Goal: Task Accomplishment & Management: Manage account settings

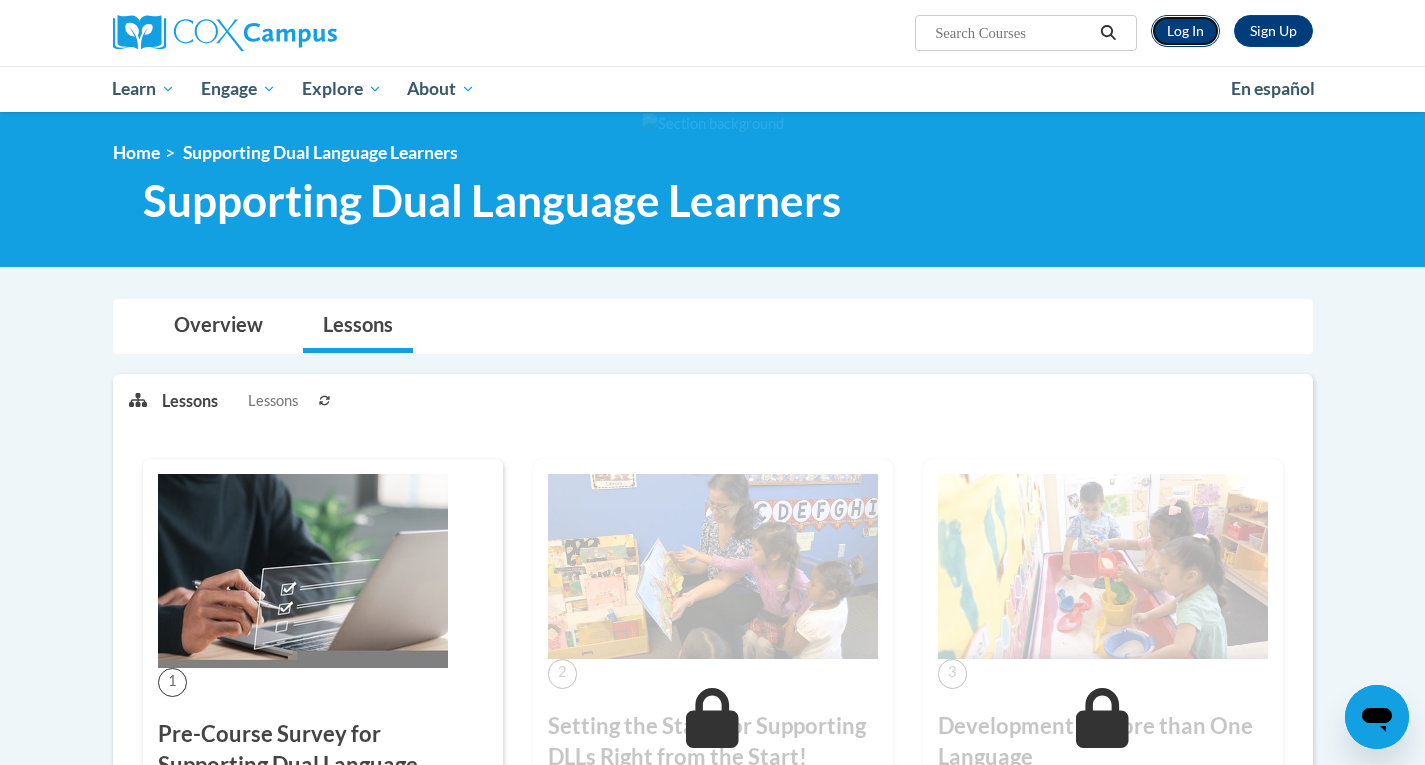
click at [1191, 34] on link "Log In" at bounding box center [1185, 31] width 69 height 32
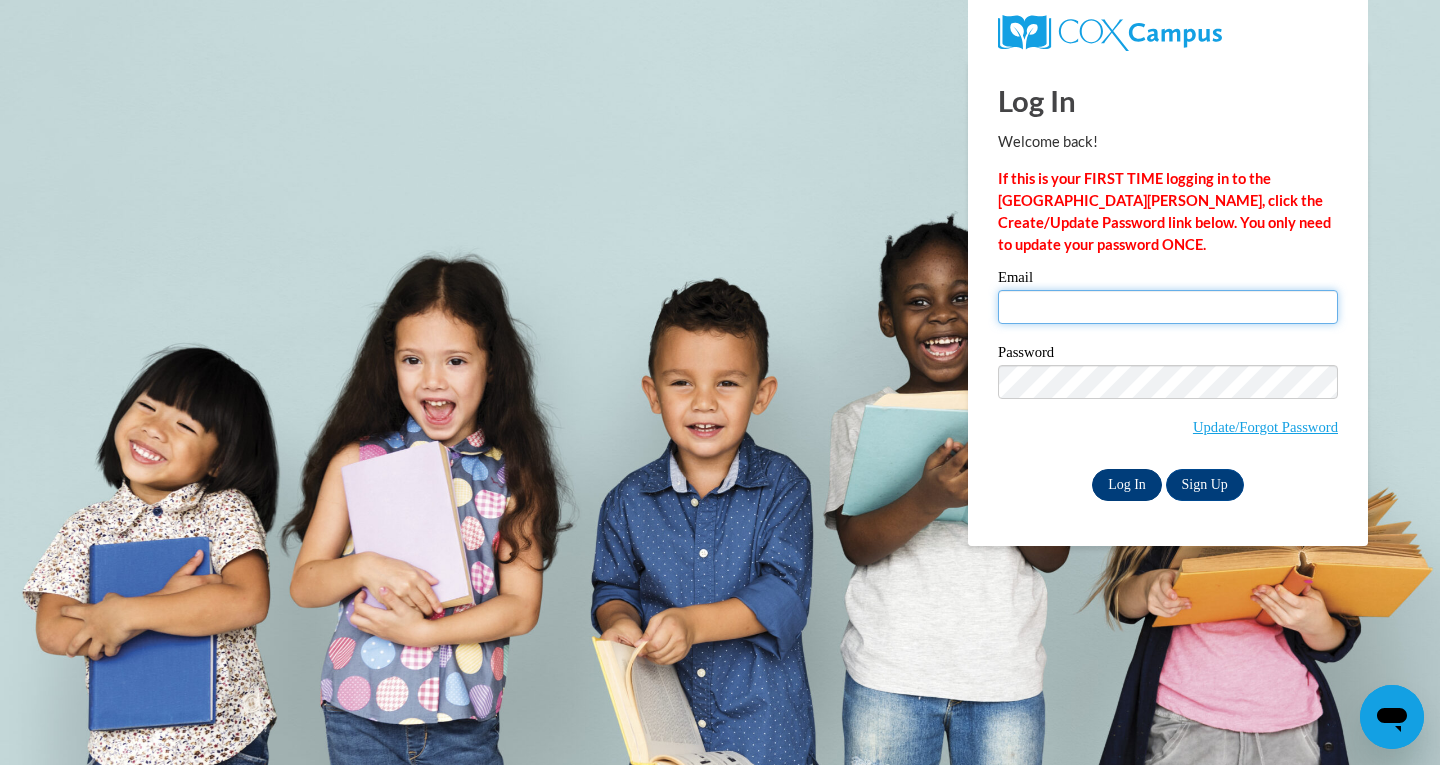
type input "nandaorozco@hotmail.com"
click at [1119, 479] on input "Log In" at bounding box center [1127, 485] width 70 height 32
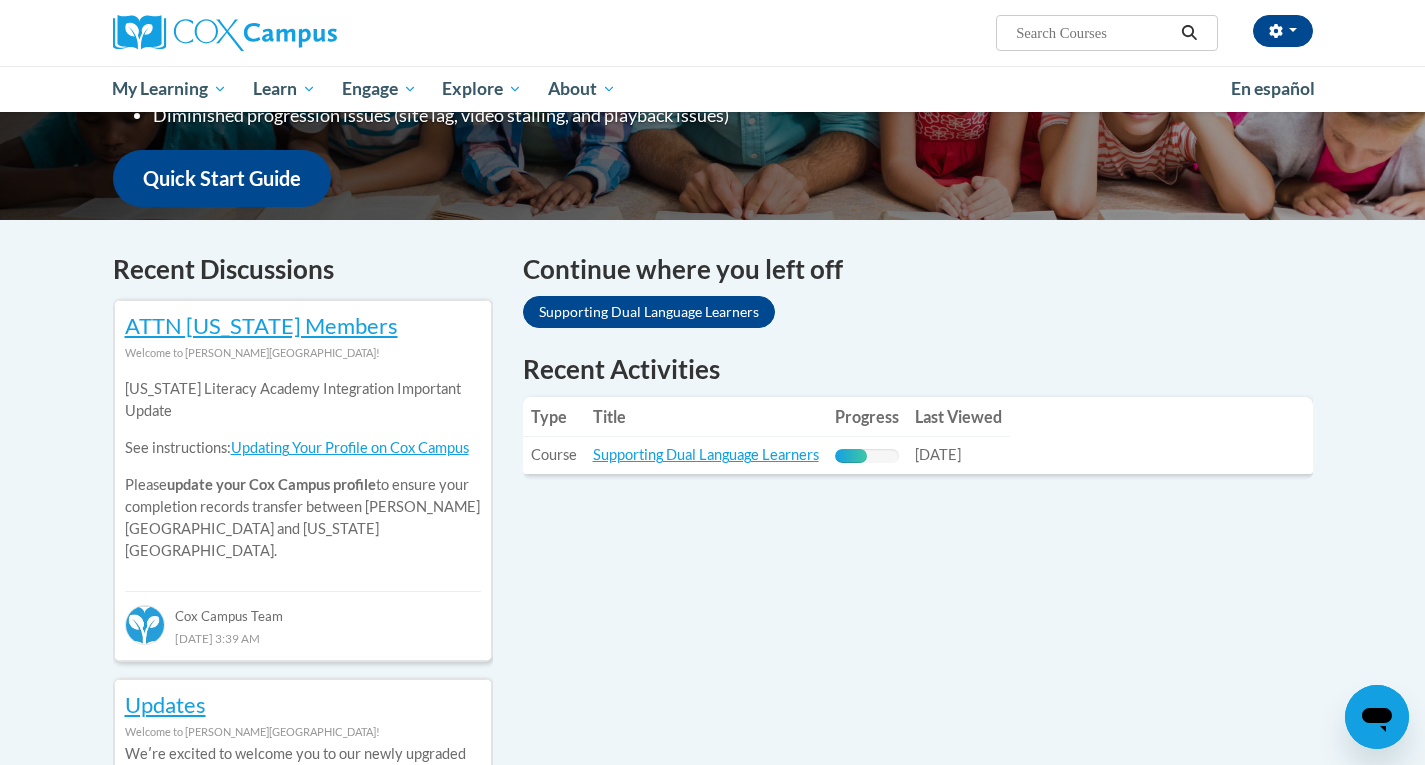
scroll to position [483, 0]
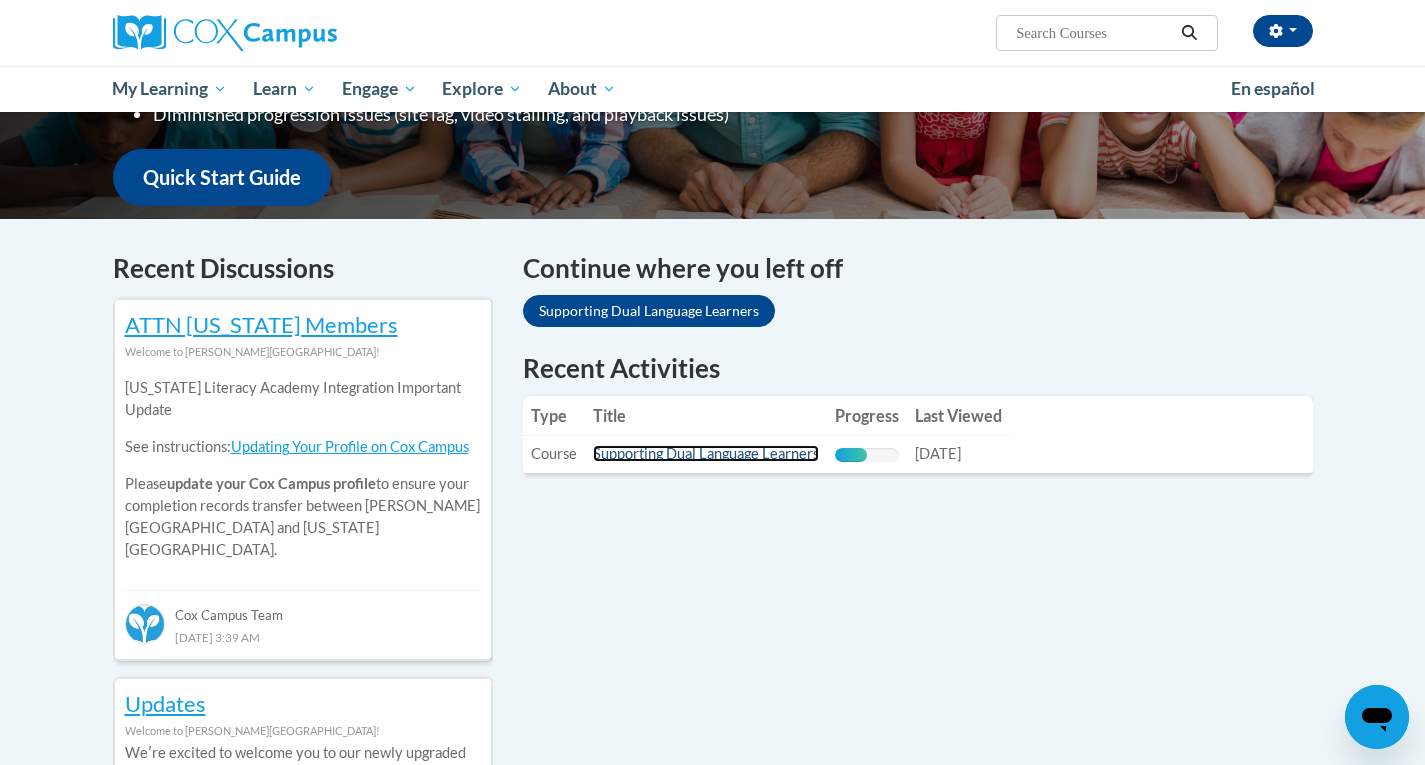
click at [727, 454] on link "Supporting Dual Language Learners" at bounding box center [706, 453] width 226 height 17
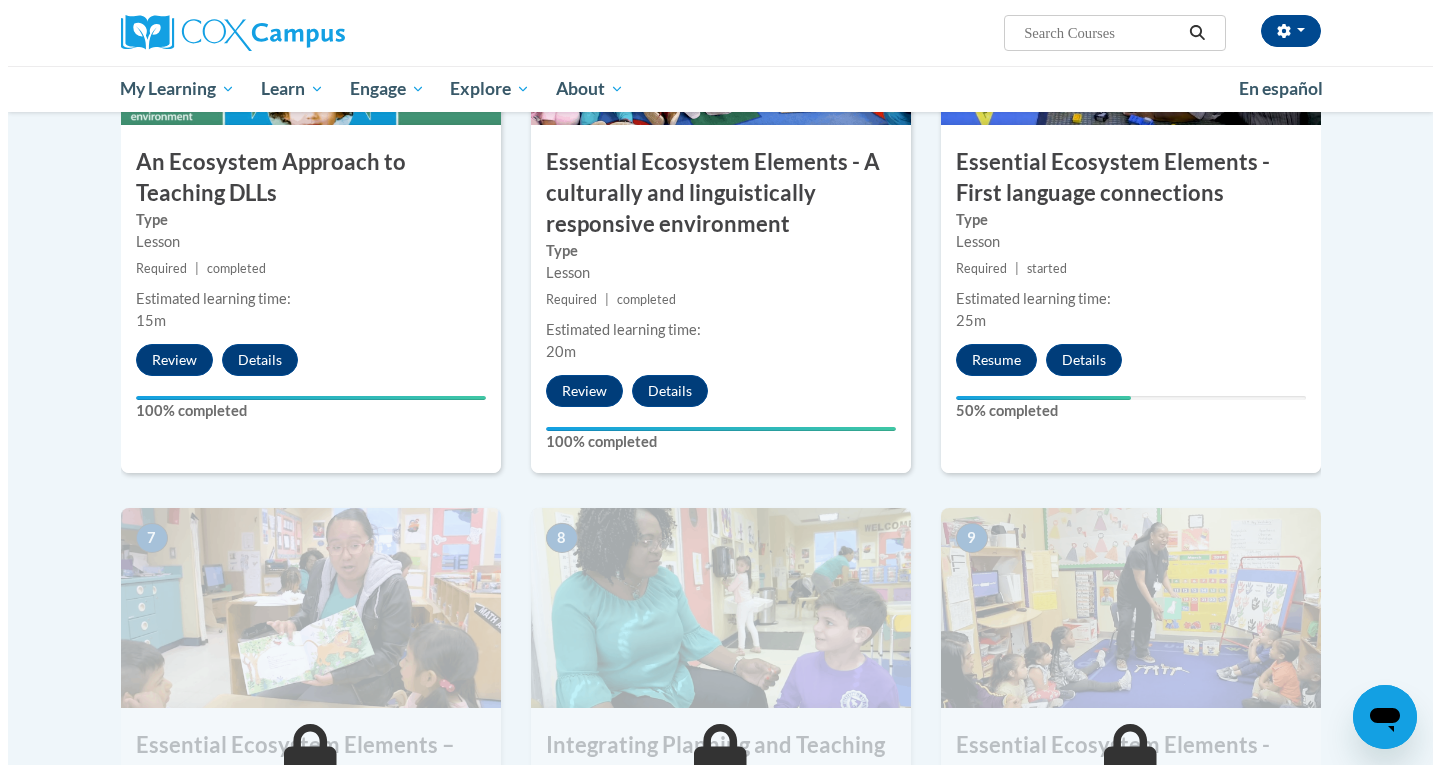
scroll to position [1148, 0]
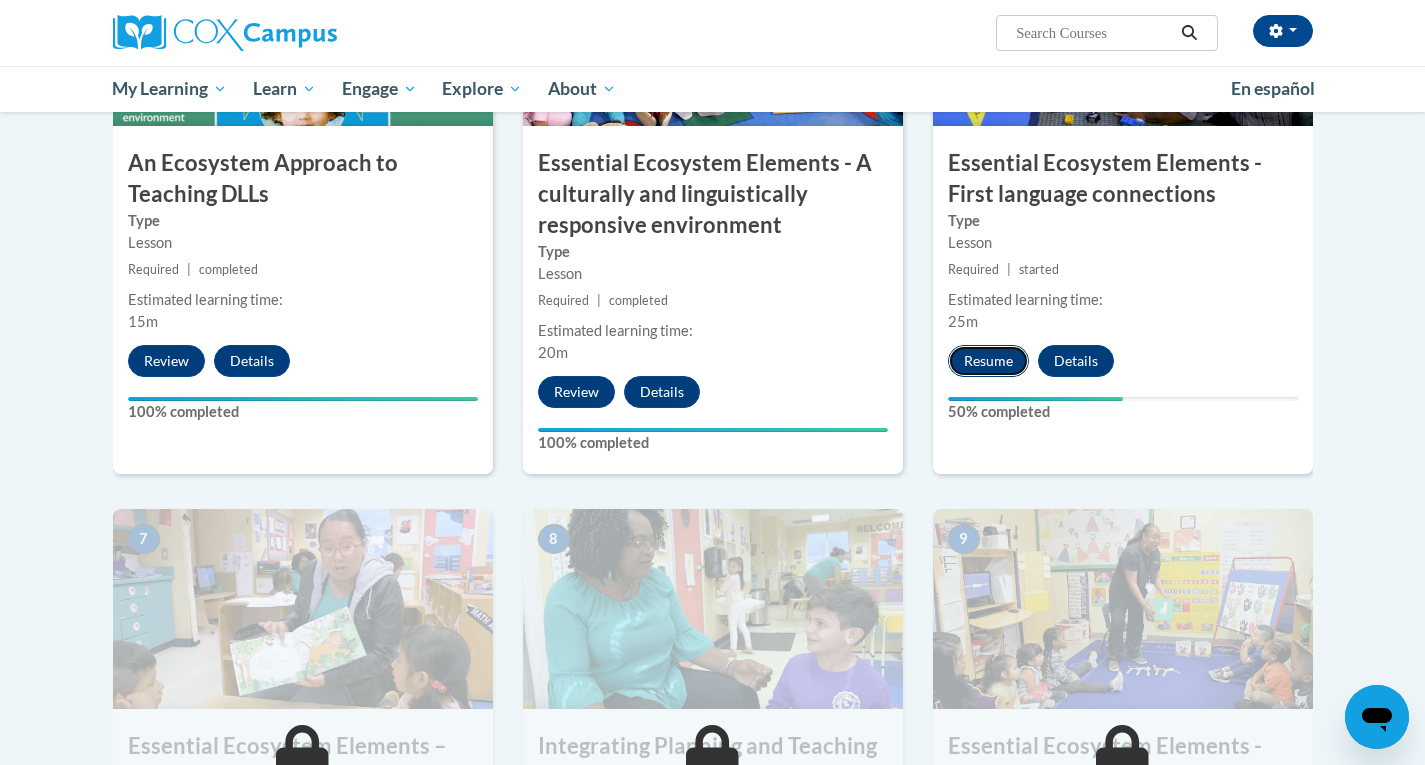
click at [978, 351] on button "Resume" at bounding box center [988, 361] width 81 height 32
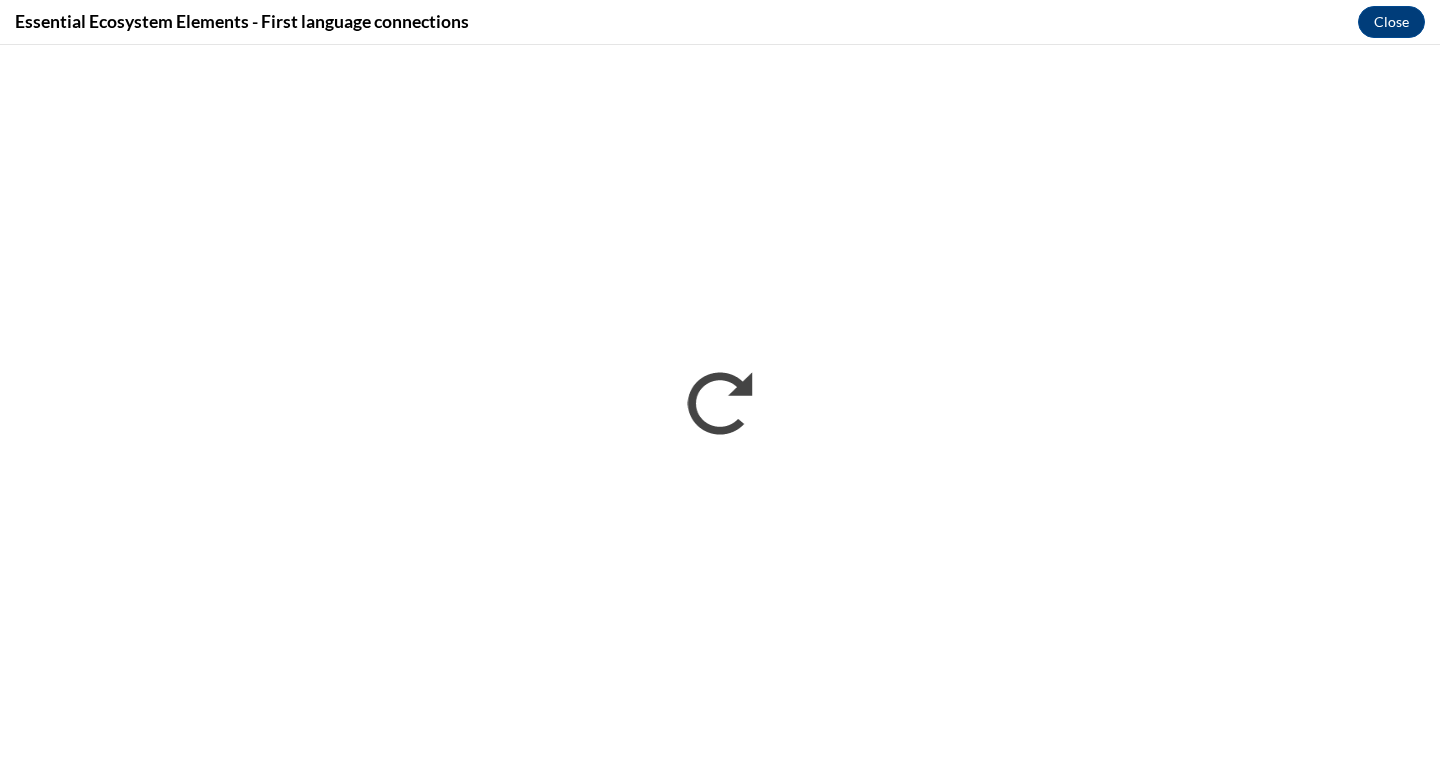
scroll to position [0, 0]
